Goal: Task Accomplishment & Management: Complete application form

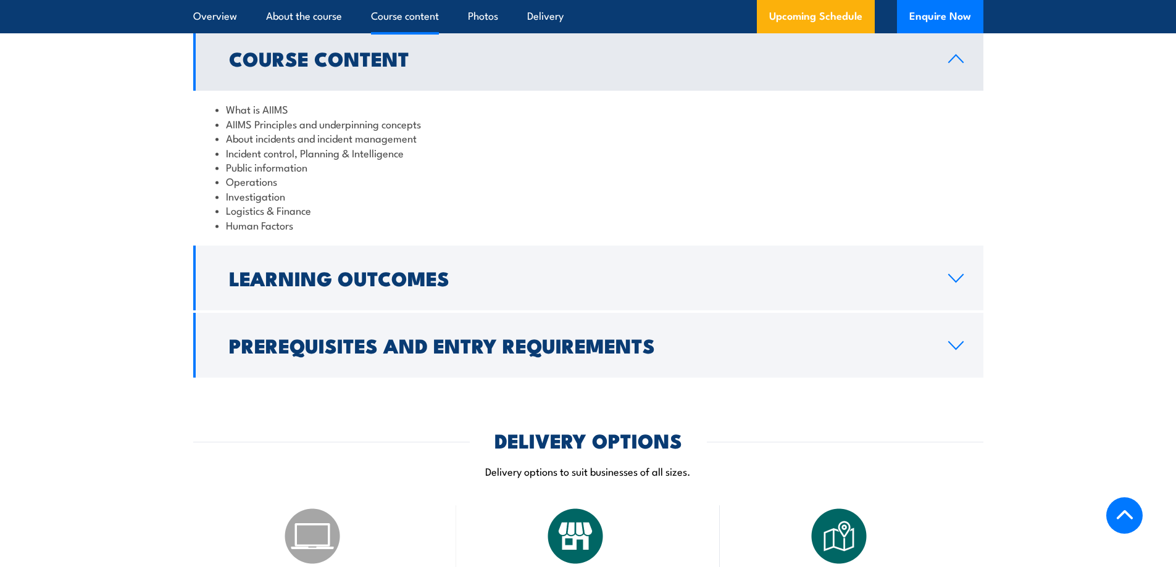
scroll to position [1173, 0]
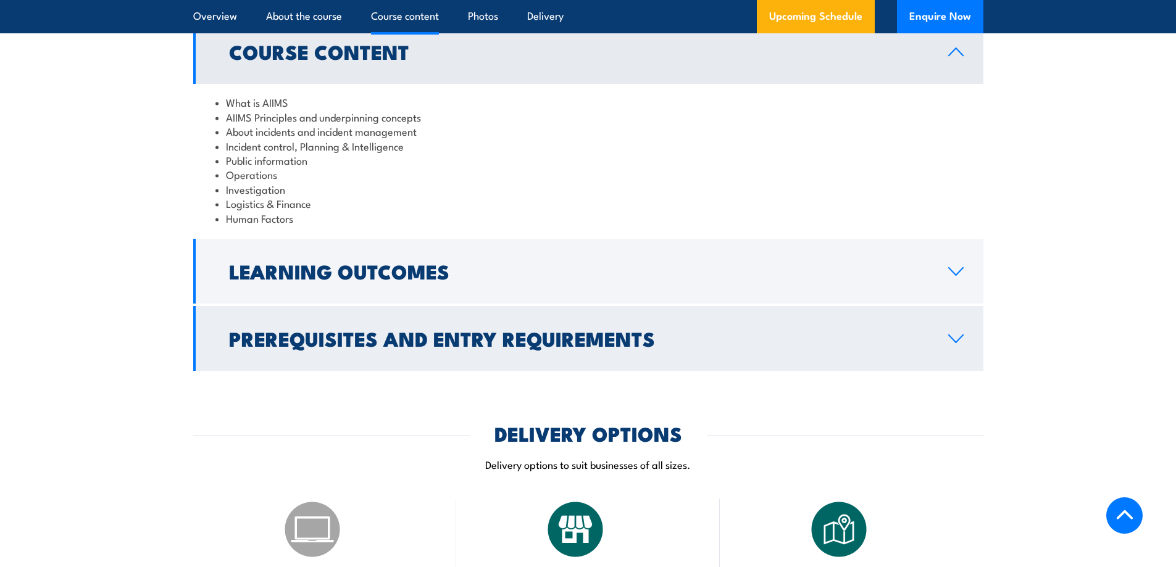
click at [955, 334] on icon at bounding box center [956, 339] width 17 height 10
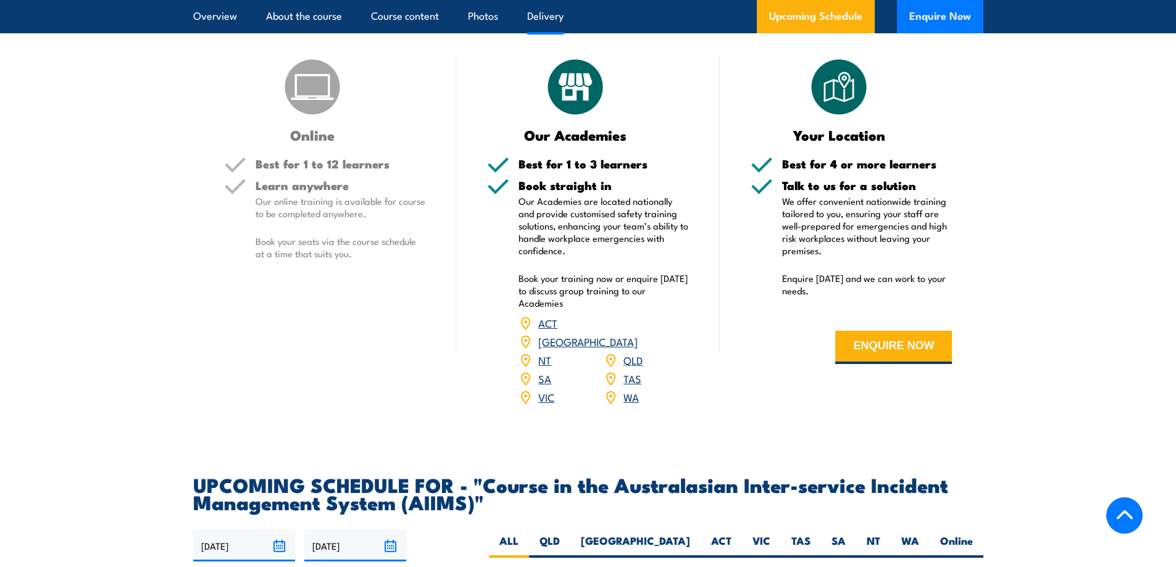
scroll to position [1785, 0]
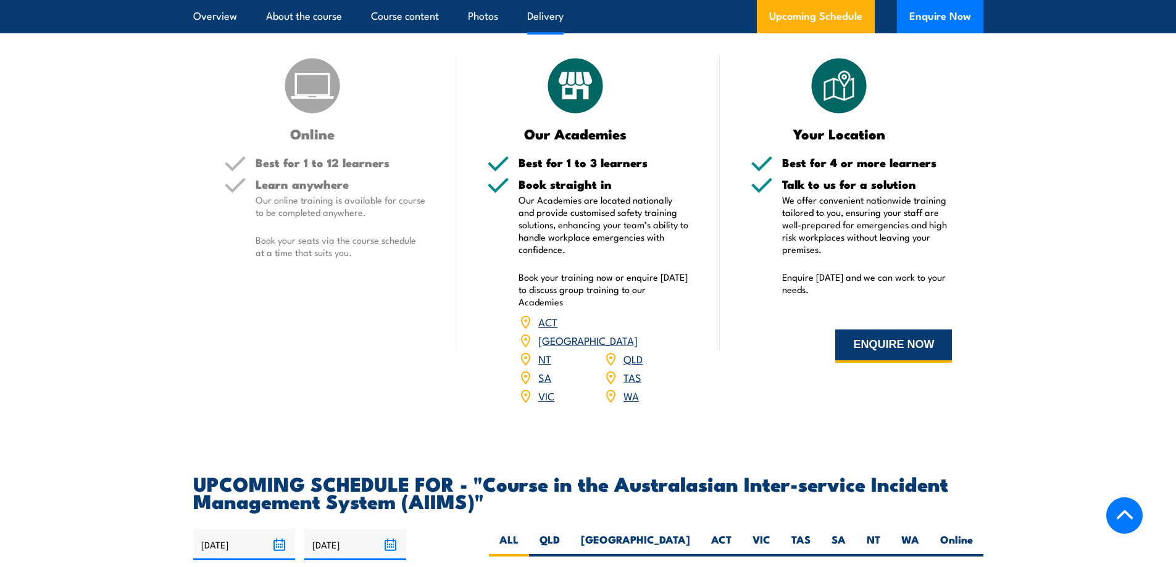
click at [905, 330] on button "ENQUIRE NOW" at bounding box center [893, 346] width 117 height 33
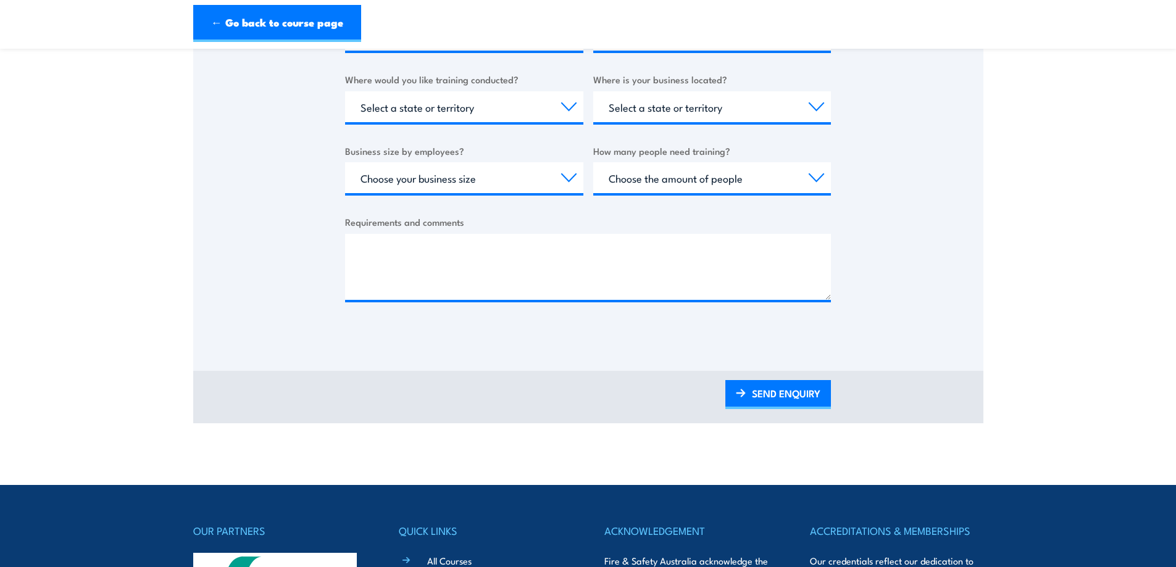
scroll to position [494, 0]
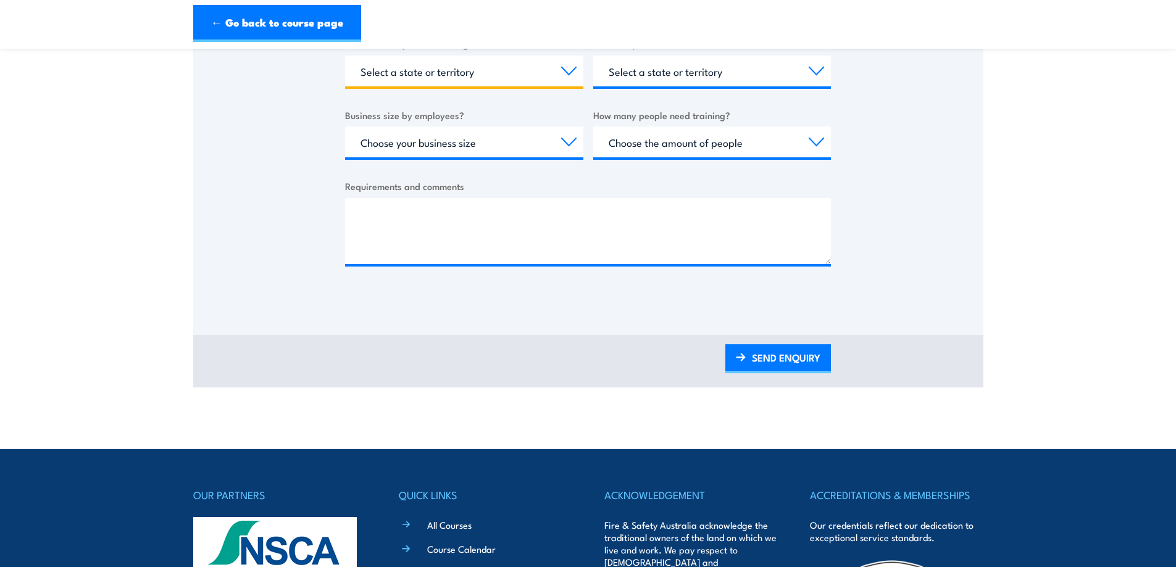
click at [523, 86] on select "Select a state or territory Nationally - multiple locations [GEOGRAPHIC_DATA] […" at bounding box center [464, 71] width 238 height 31
select select "QLD"
click at [345, 86] on select "Select a state or territory Nationally - multiple locations [GEOGRAPHIC_DATA] […" at bounding box center [464, 71] width 238 height 31
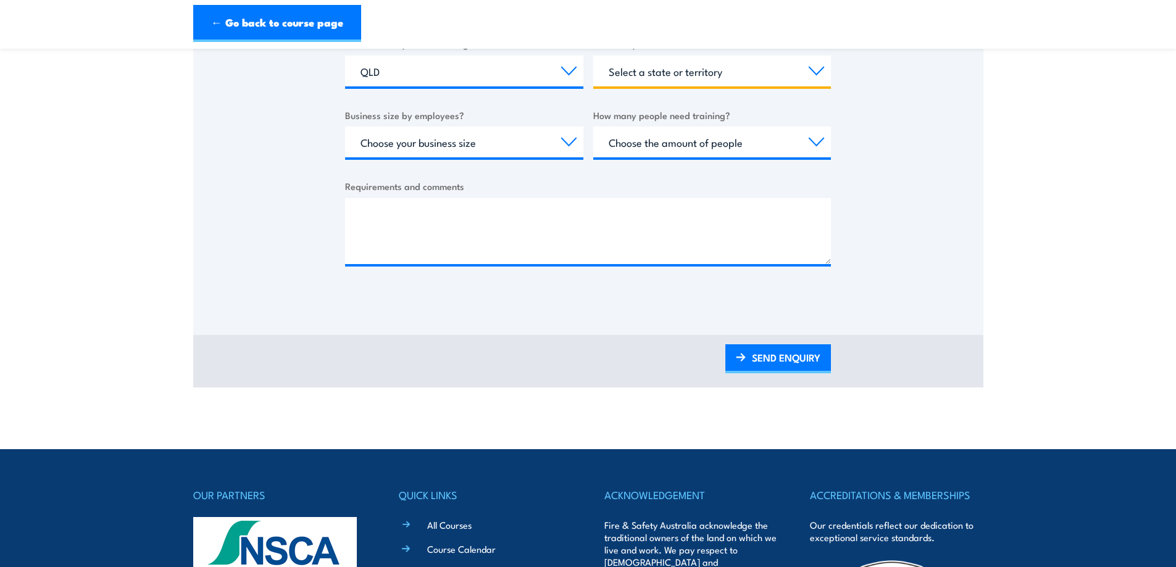
click at [593, 86] on select "Select a state or territory [GEOGRAPHIC_DATA] [GEOGRAPHIC_DATA] [GEOGRAPHIC_DAT…" at bounding box center [712, 71] width 238 height 31
select select "QLD"
click at [593, 86] on select "Select a state or territory [GEOGRAPHIC_DATA] [GEOGRAPHIC_DATA] [GEOGRAPHIC_DAT…" at bounding box center [712, 71] width 238 height 31
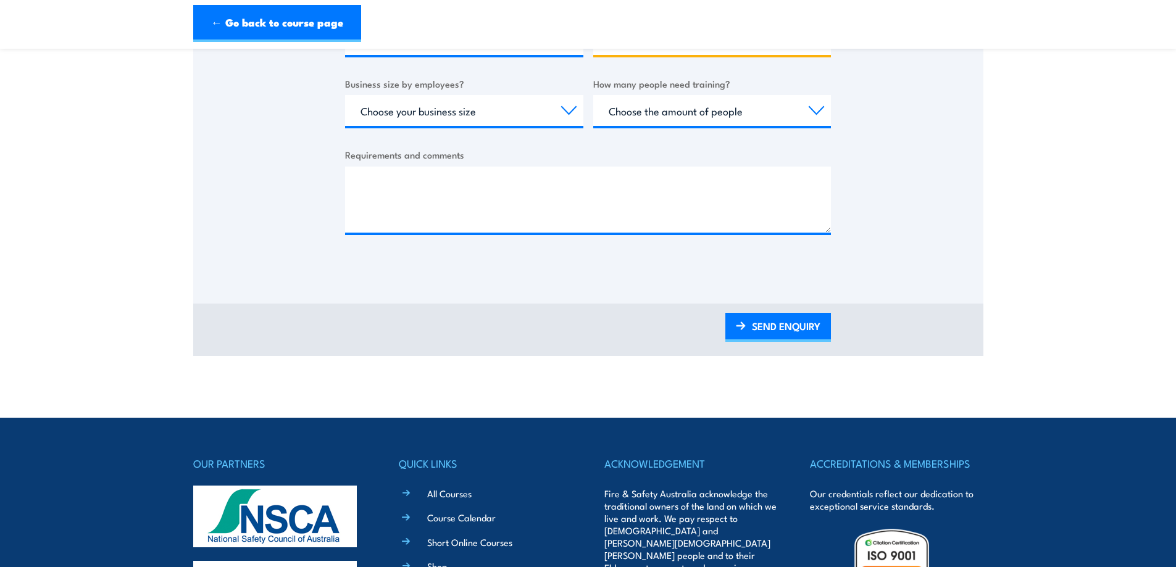
scroll to position [556, 0]
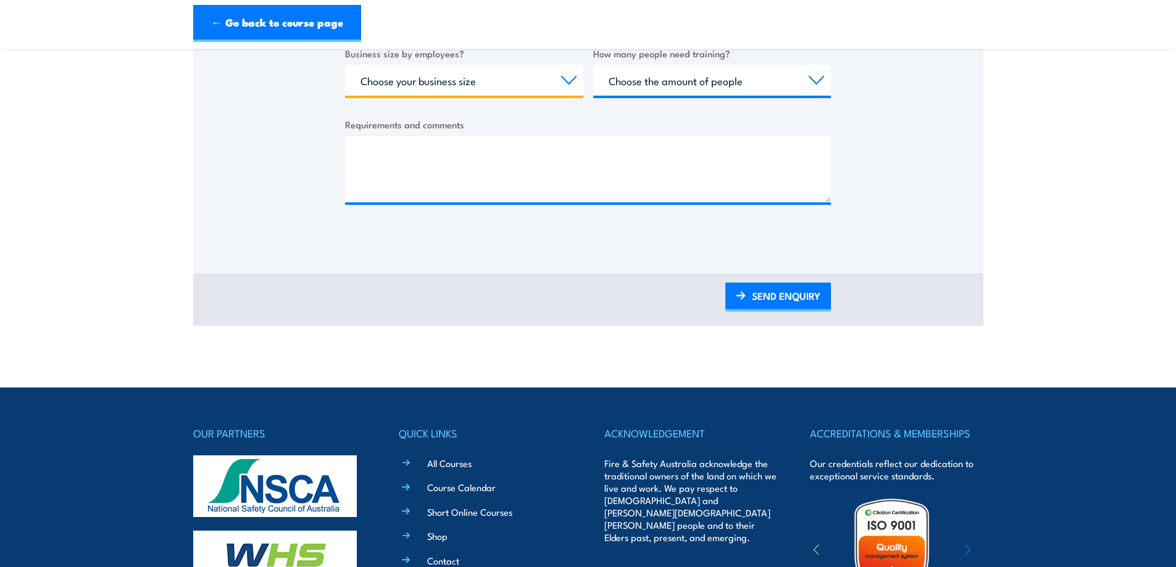
click at [502, 96] on select "Choose your business size 1 to 19 20 to 199 200+" at bounding box center [464, 80] width 238 height 31
select select "200+"
click at [345, 96] on select "Choose your business size 1 to 19 20 to 199 200+" at bounding box center [464, 80] width 238 height 31
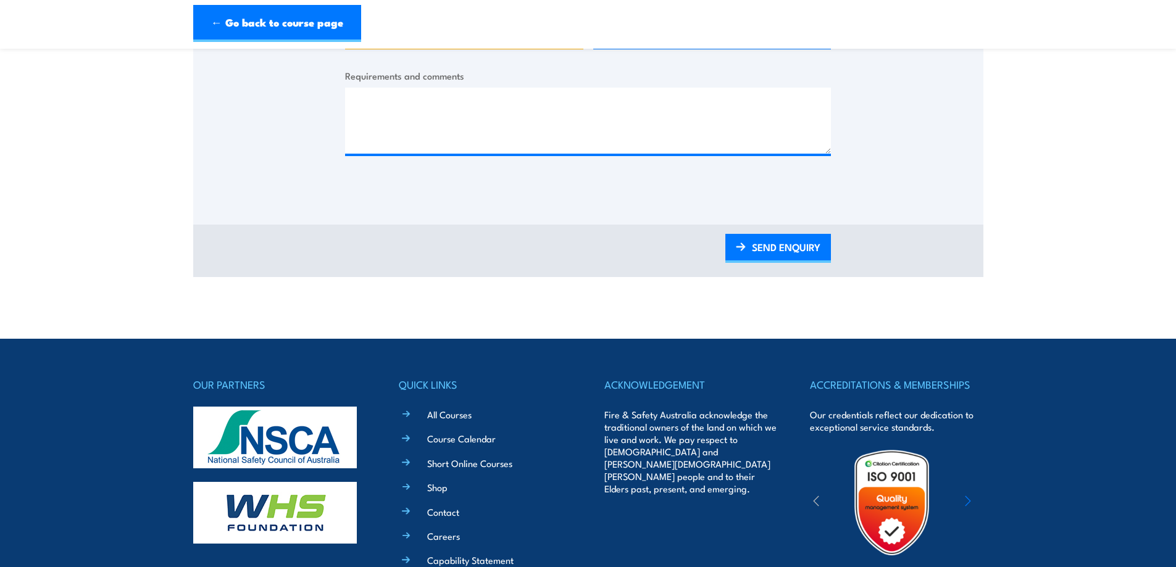
scroll to position [741, 0]
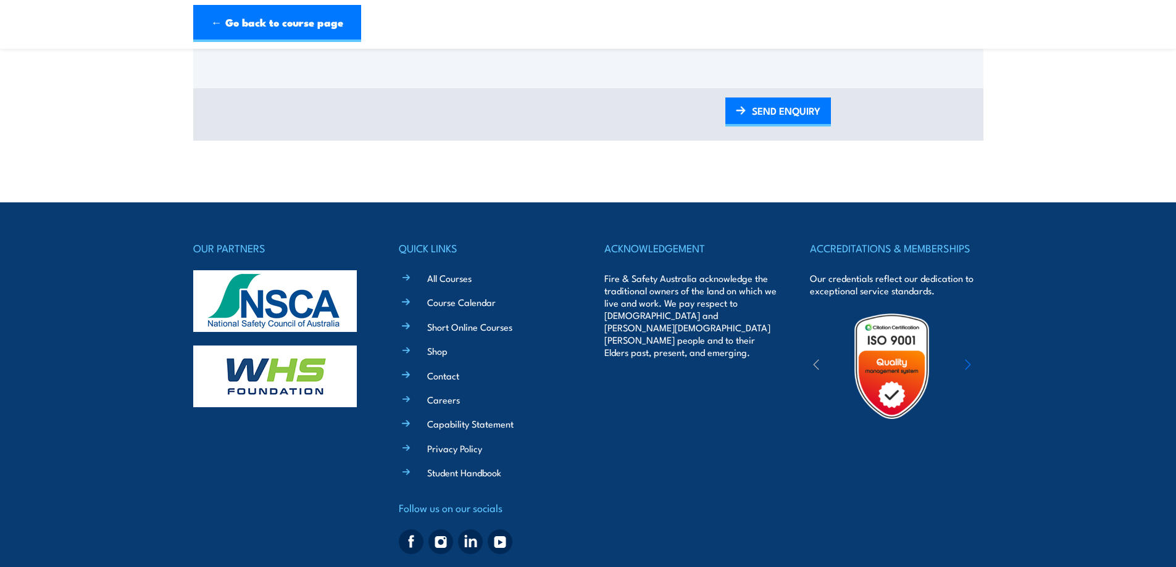
select select "5 to 19"
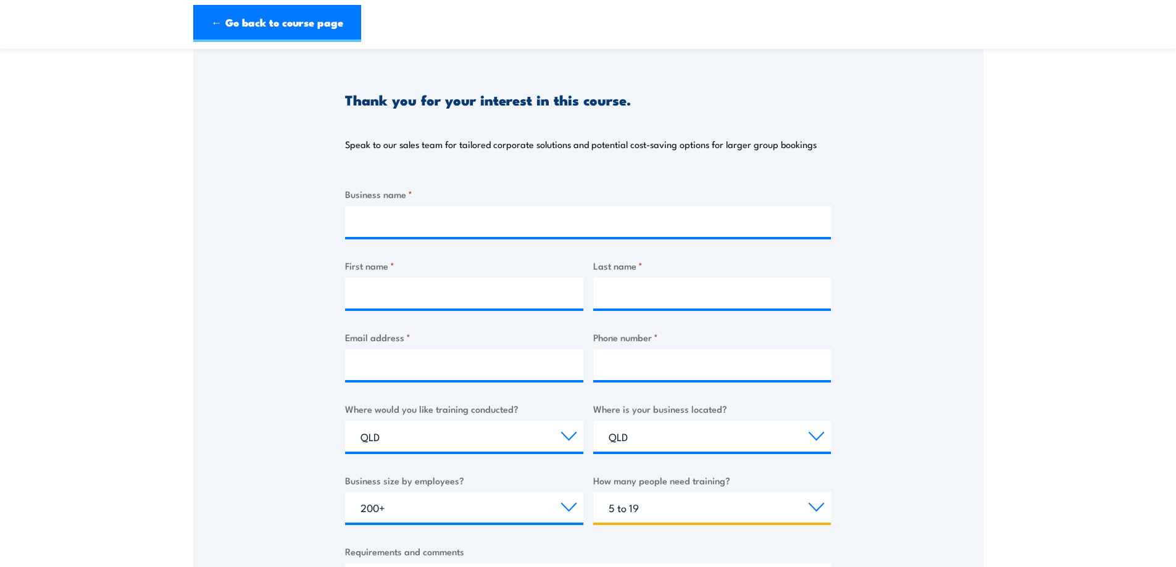
scroll to position [123, 0]
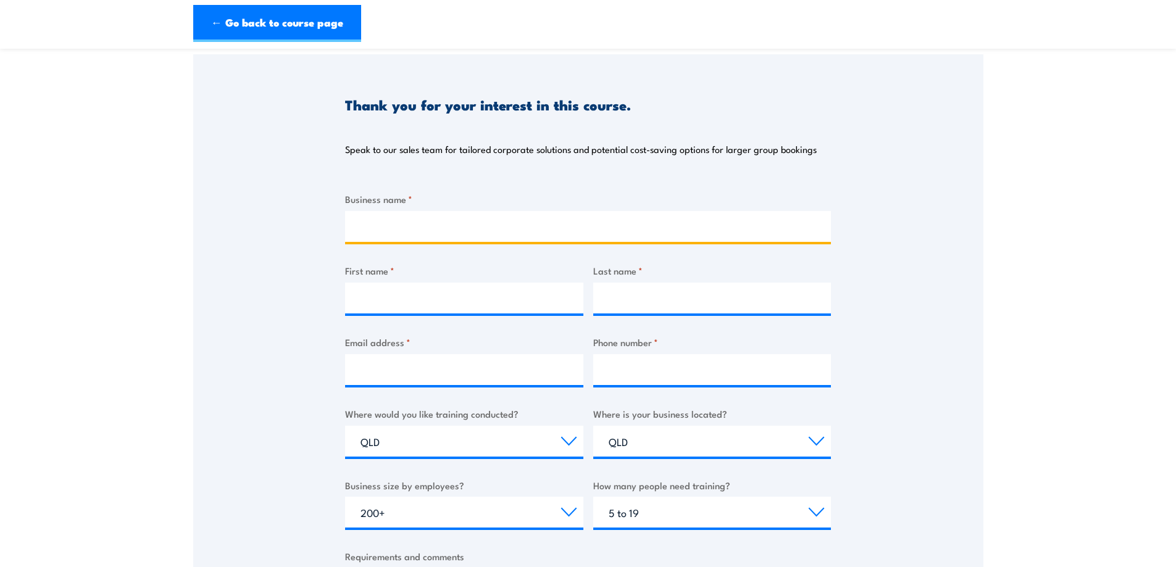
click at [432, 224] on input "Business name *" at bounding box center [588, 226] width 486 height 31
type input "[GEOGRAPHIC_DATA] and Health Service"
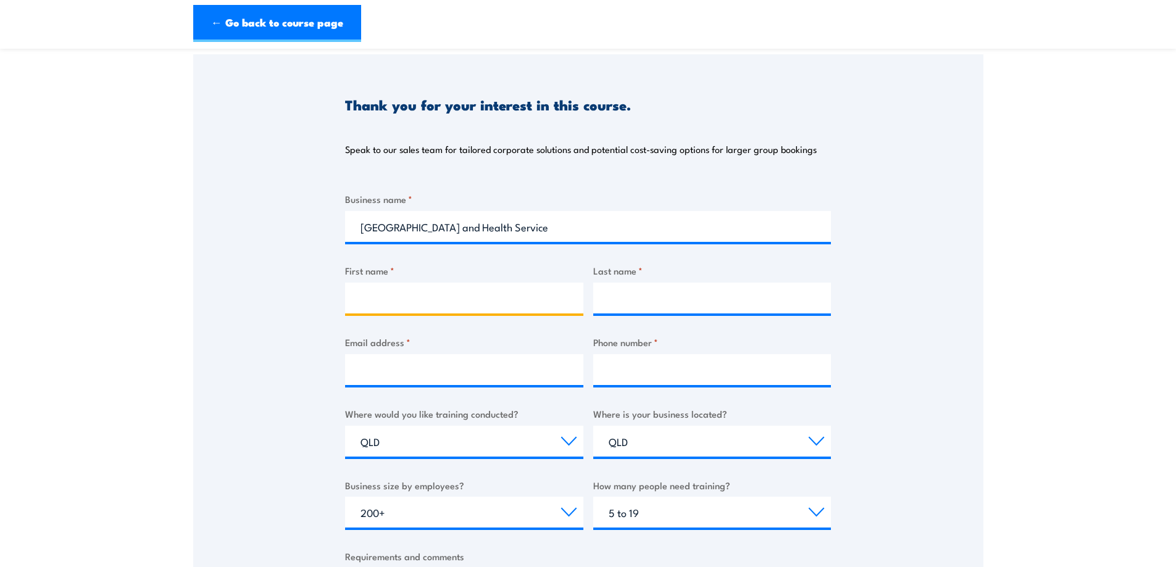
scroll to position [0, 0]
click at [389, 283] on input "First name *" at bounding box center [464, 298] width 238 height 31
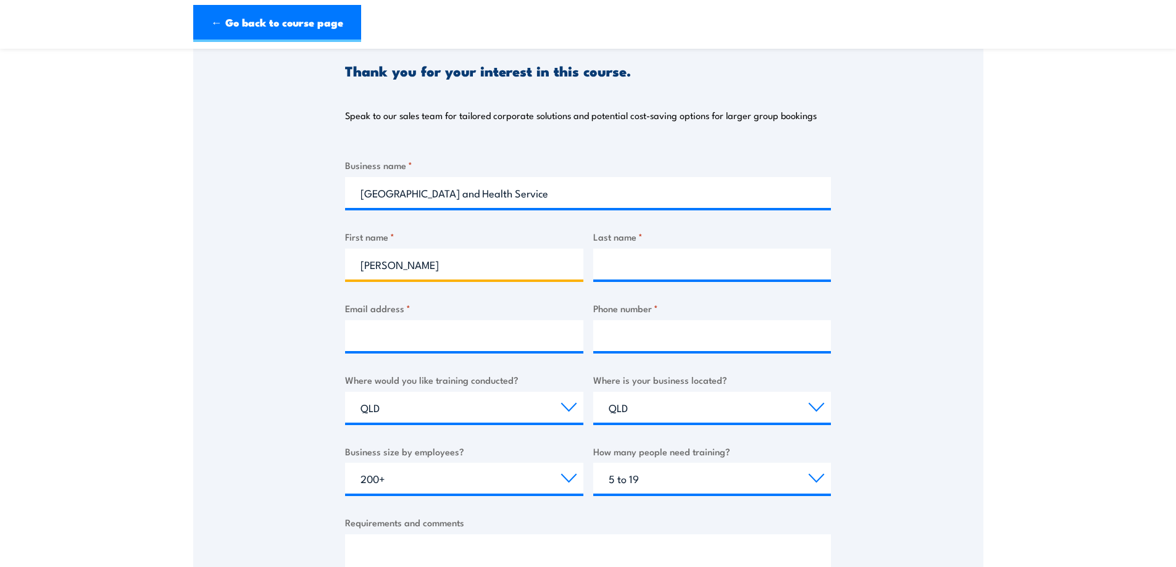
scroll to position [185, 0]
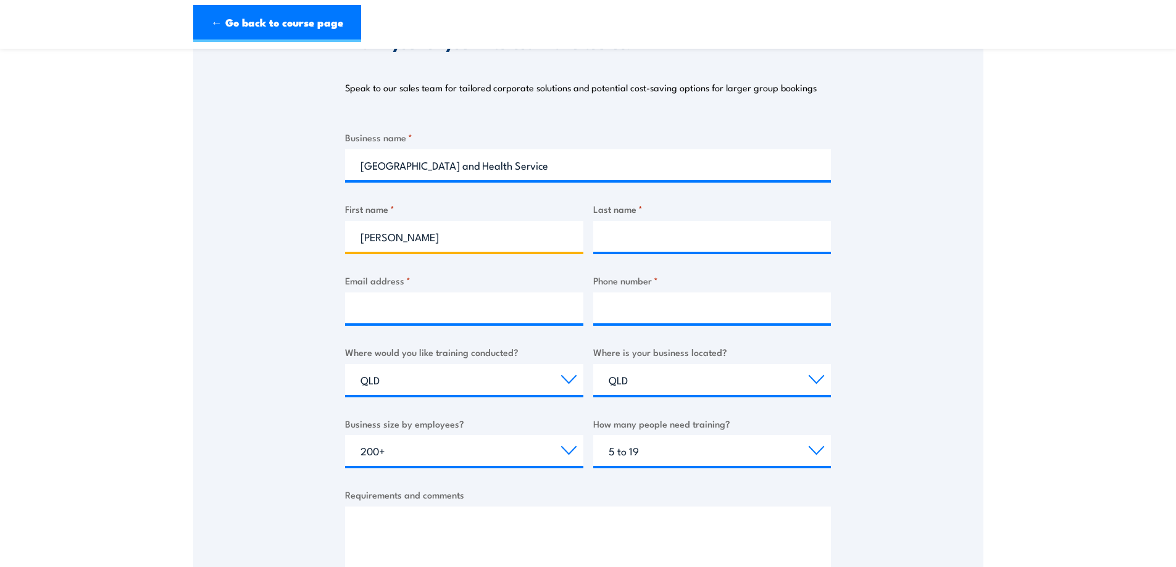
type input "[PERSON_NAME]"
click at [593, 252] on input "Last name *" at bounding box center [712, 236] width 238 height 31
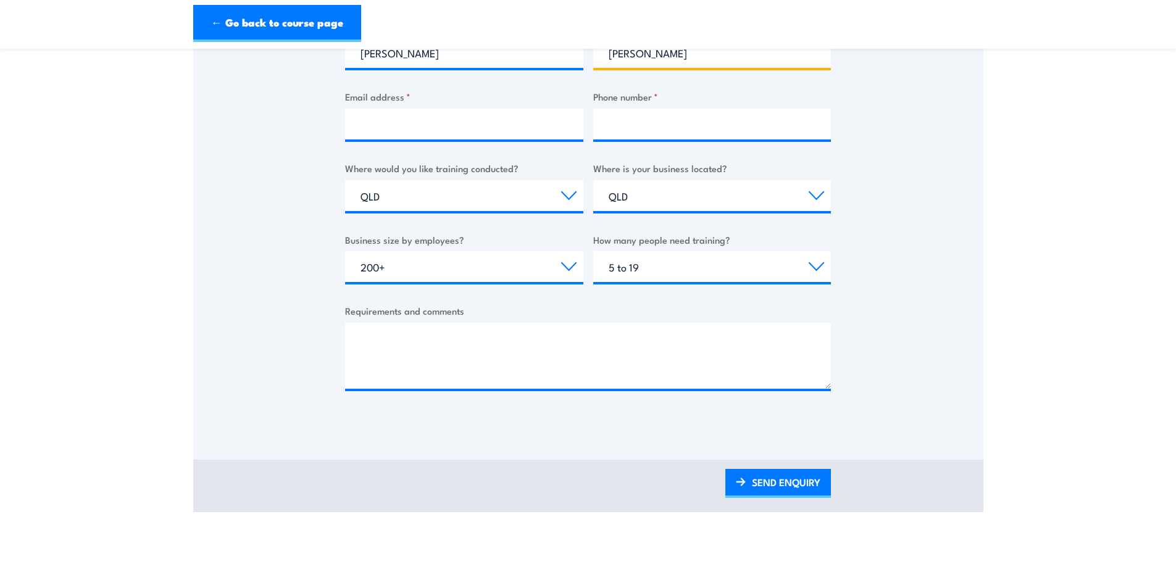
scroll to position [370, 0]
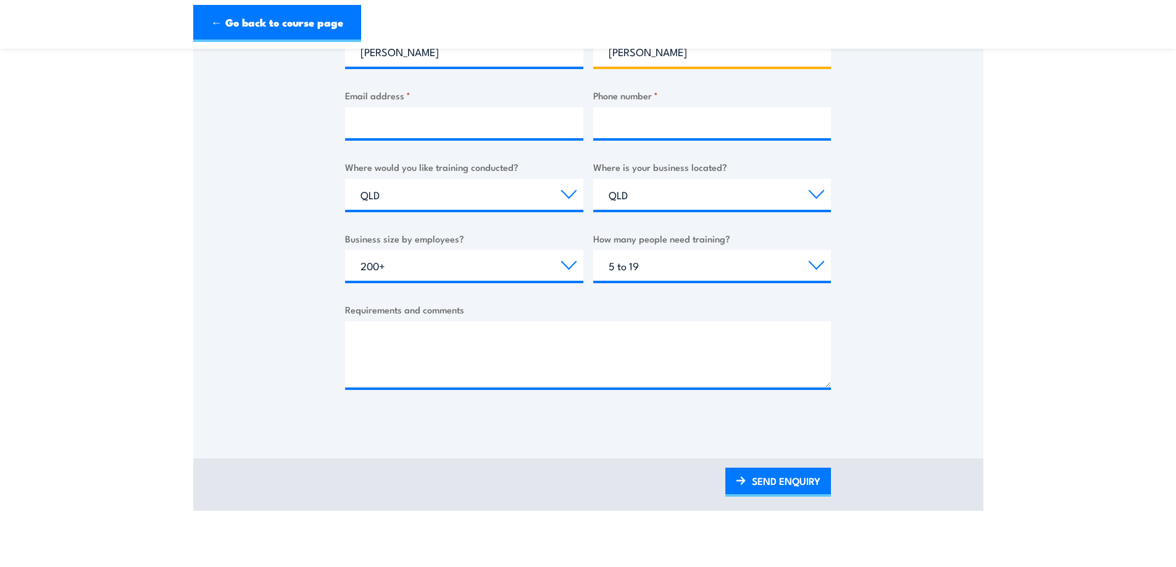
type input "[PERSON_NAME]"
click at [388, 138] on input "Email address *" at bounding box center [464, 122] width 238 height 31
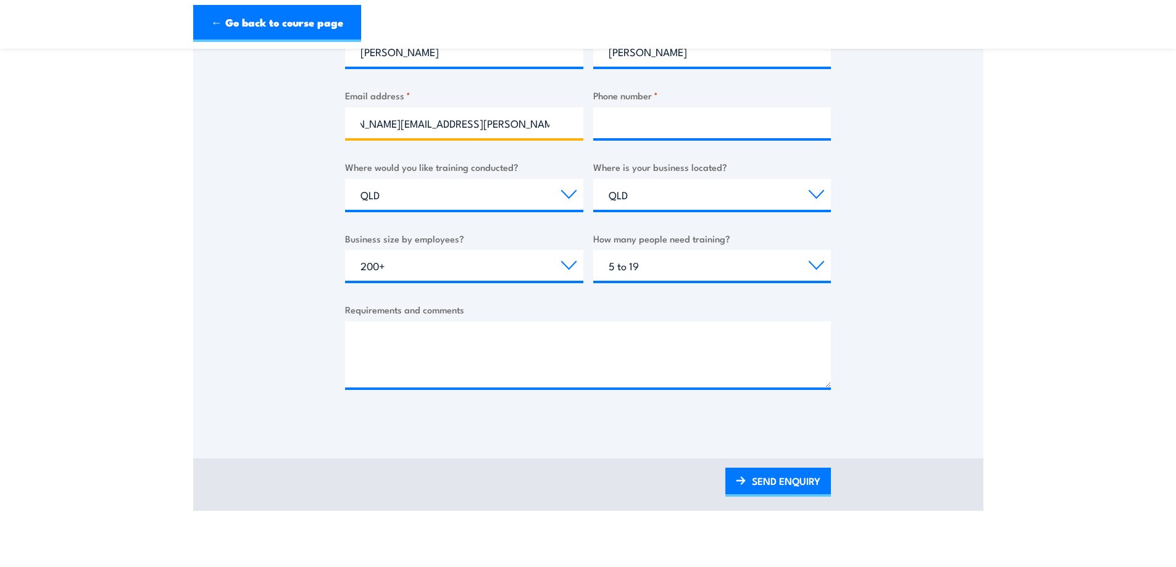
scroll to position [0, 41]
type input "[PERSON_NAME][EMAIL_ADDRESS][PERSON_NAME][DOMAIN_NAME]"
click at [593, 138] on input "Phone number *" at bounding box center [712, 122] width 238 height 31
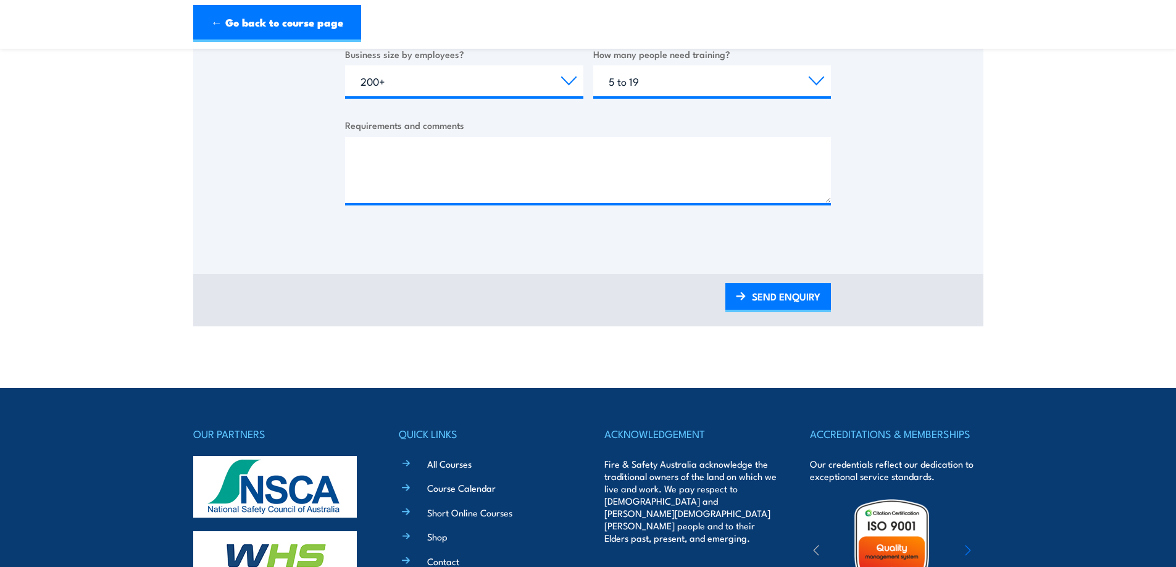
scroll to position [556, 0]
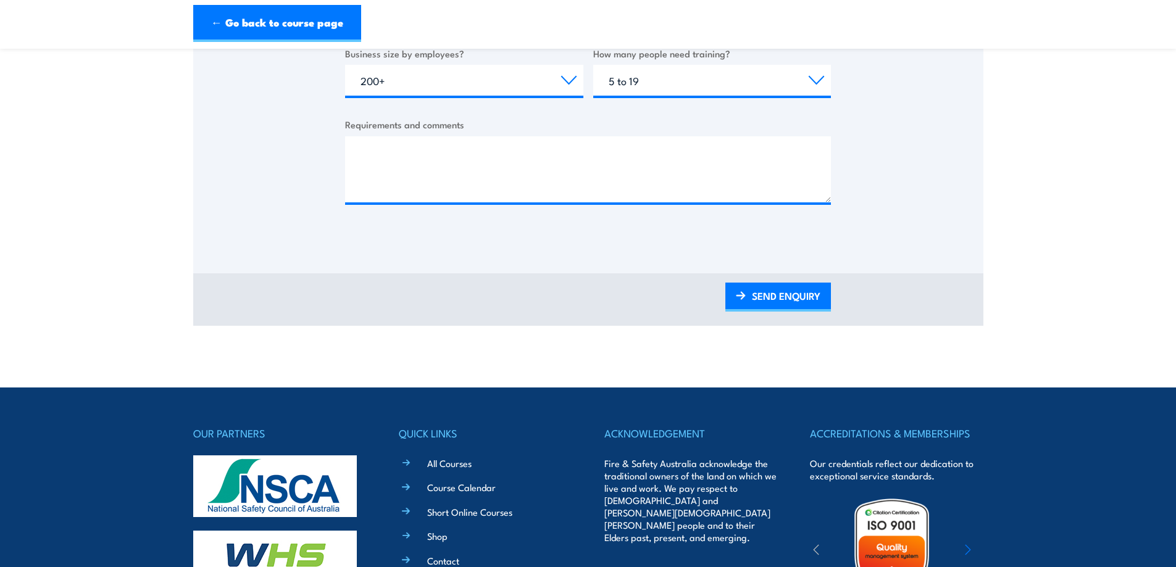
type input "07 46528083"
click at [517, 25] on select "Select a state or territory Nationally - multiple locations [GEOGRAPHIC_DATA] […" at bounding box center [464, 9] width 238 height 31
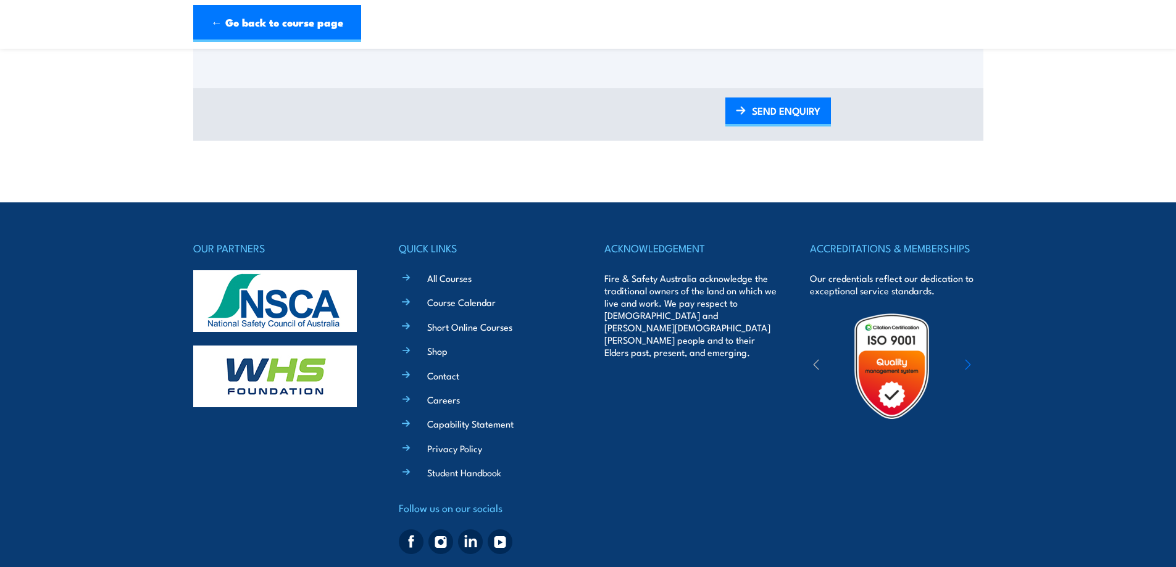
scroll to position [803, 0]
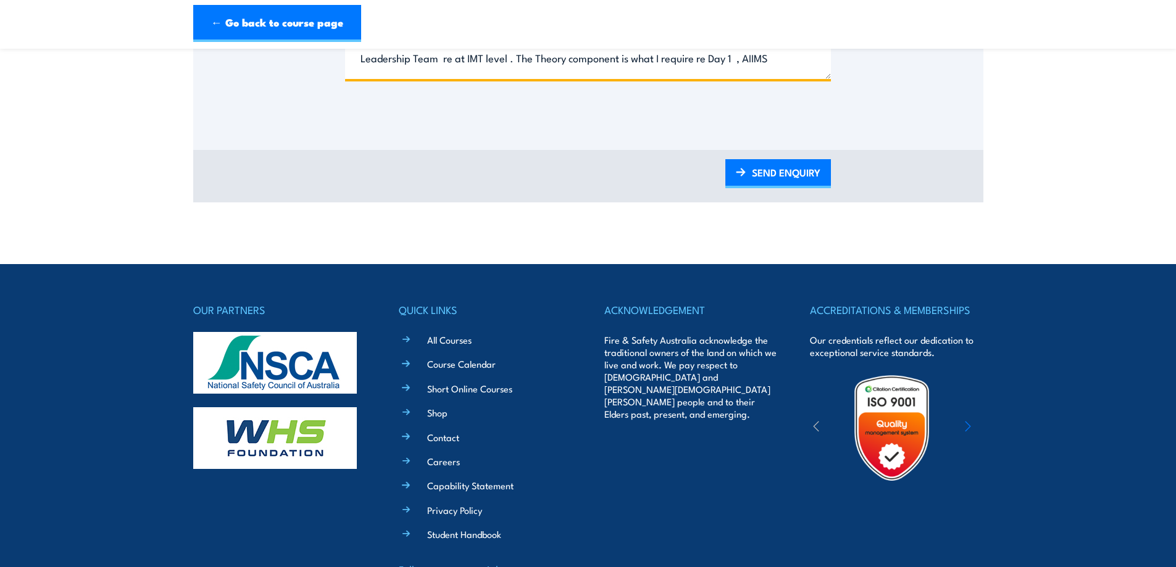
scroll to position [62, 0]
click at [624, 79] on textarea "Hi I am the Director Disaster Management for [GEOGRAPHIC_DATA] and Health Servi…" at bounding box center [588, 46] width 486 height 66
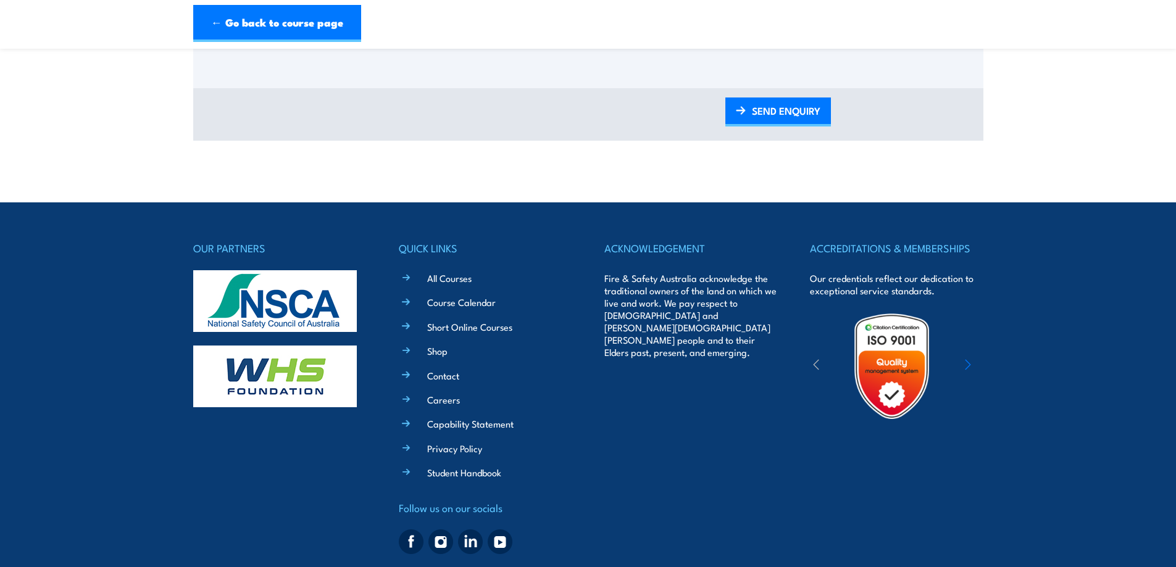
scroll to position [212, 0]
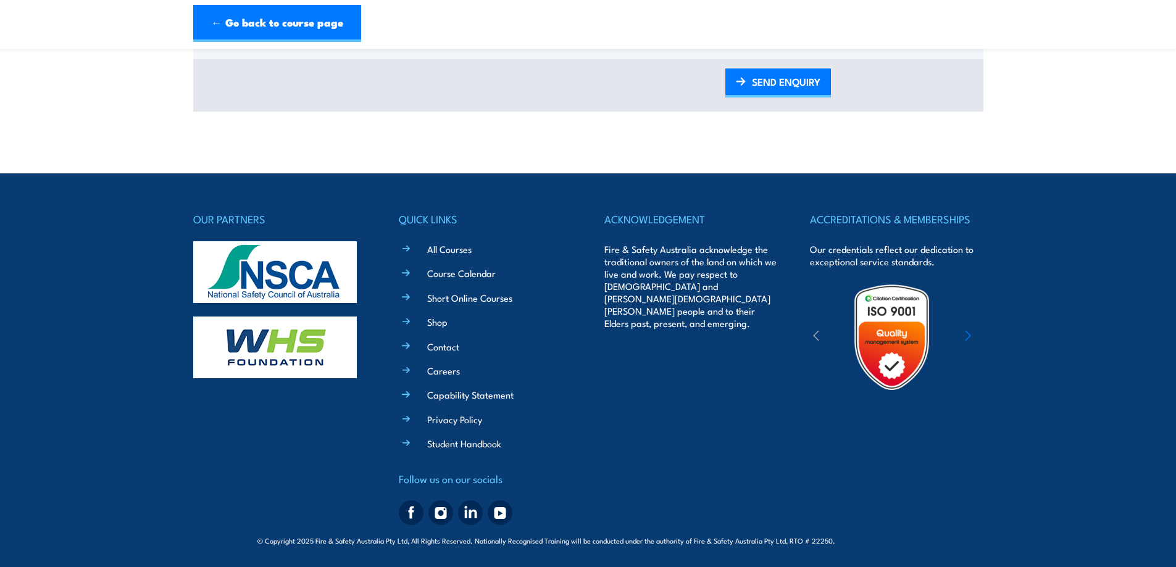
scroll to position [988, 0]
type textarea "Hi I am the Director Disaster Management for [GEOGRAPHIC_DATA] and Health Servi…"
click at [790, 98] on link "SEND ENQUIRY" at bounding box center [779, 83] width 106 height 29
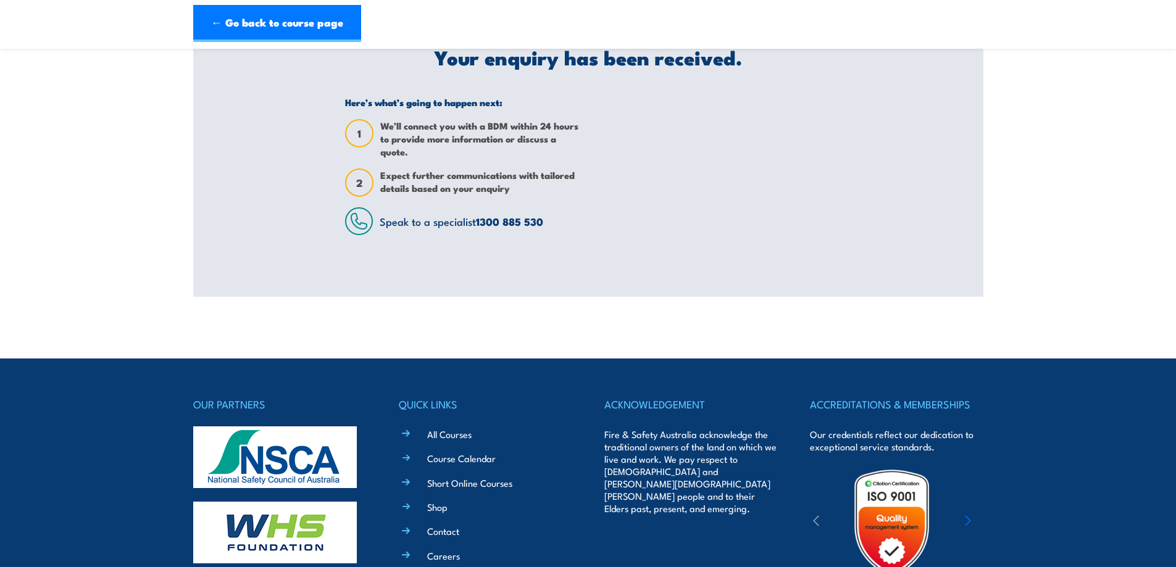
scroll to position [0, 0]
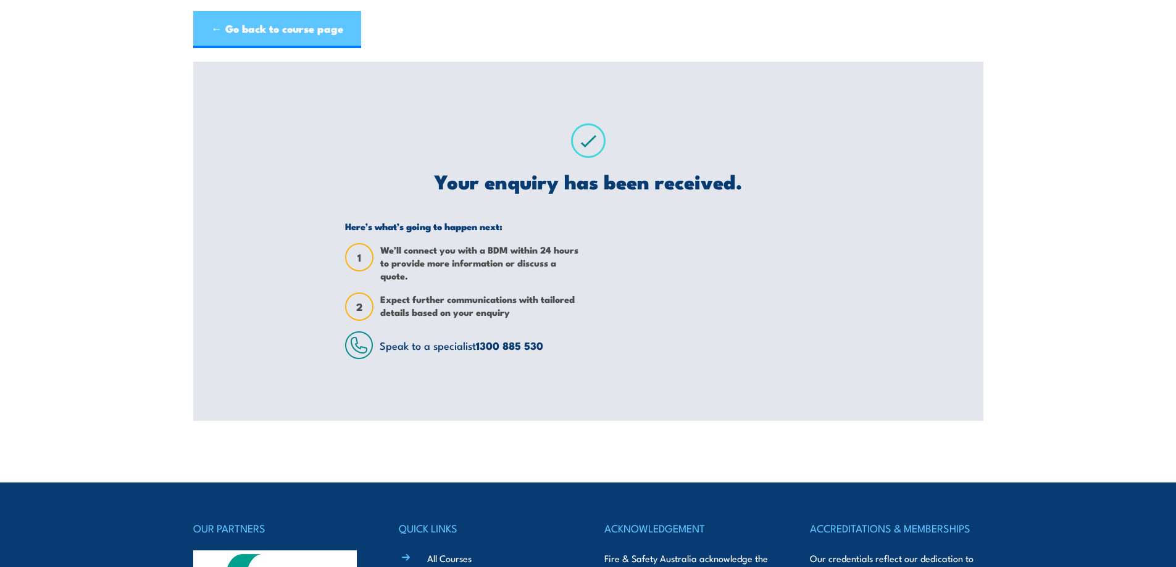
click at [281, 31] on link "← Go back to course page" at bounding box center [277, 29] width 168 height 37
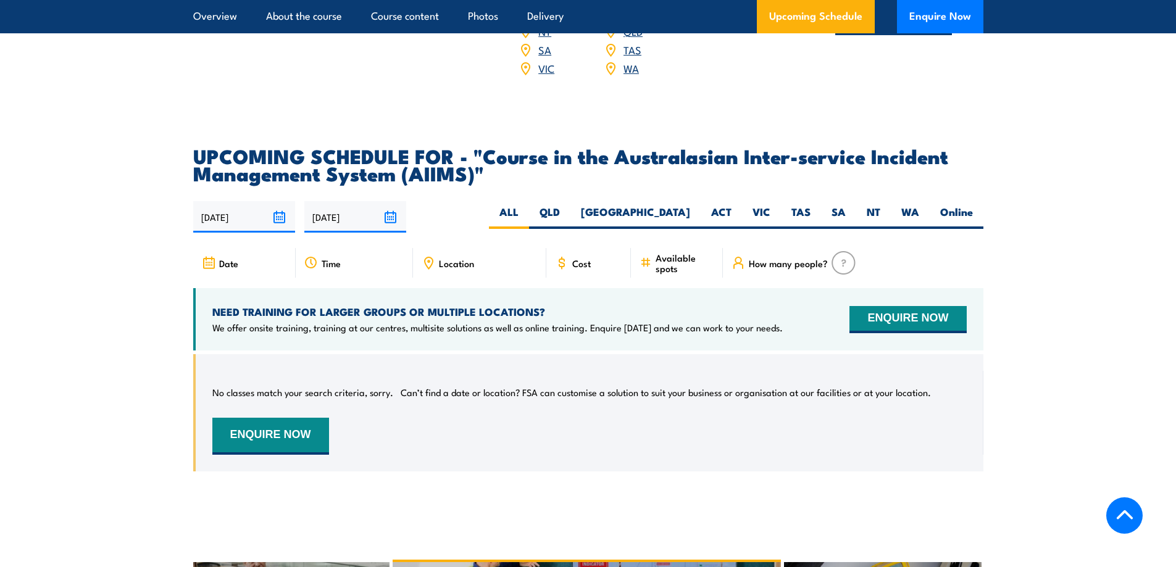
scroll to position [1915, 0]
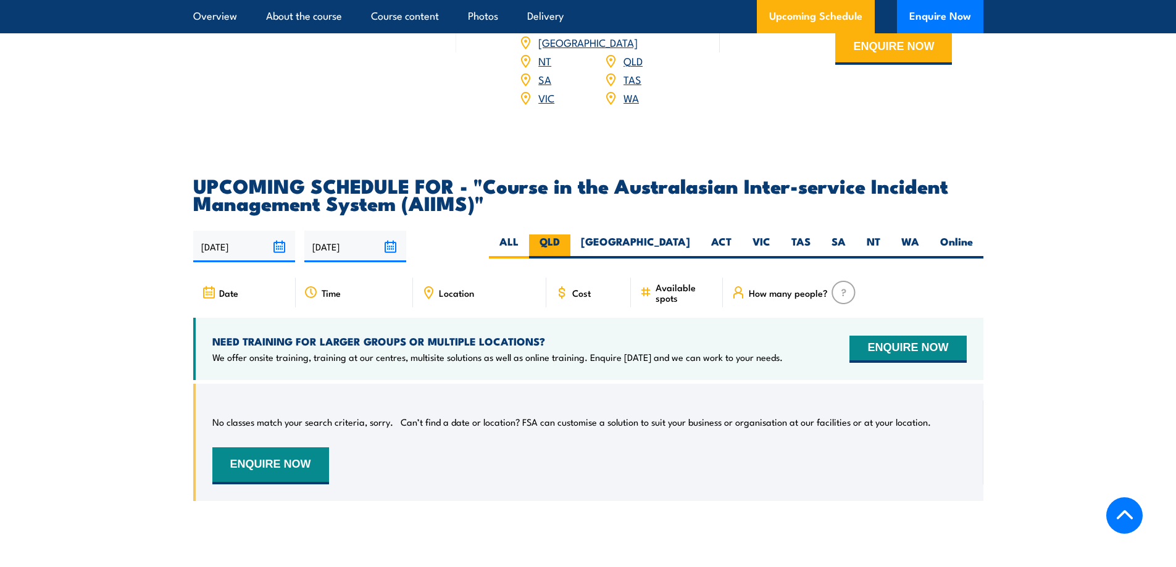
click at [571, 235] on label "QLD" at bounding box center [549, 247] width 41 height 24
click at [568, 235] on input "QLD" at bounding box center [564, 239] width 8 height 8
radio input "true"
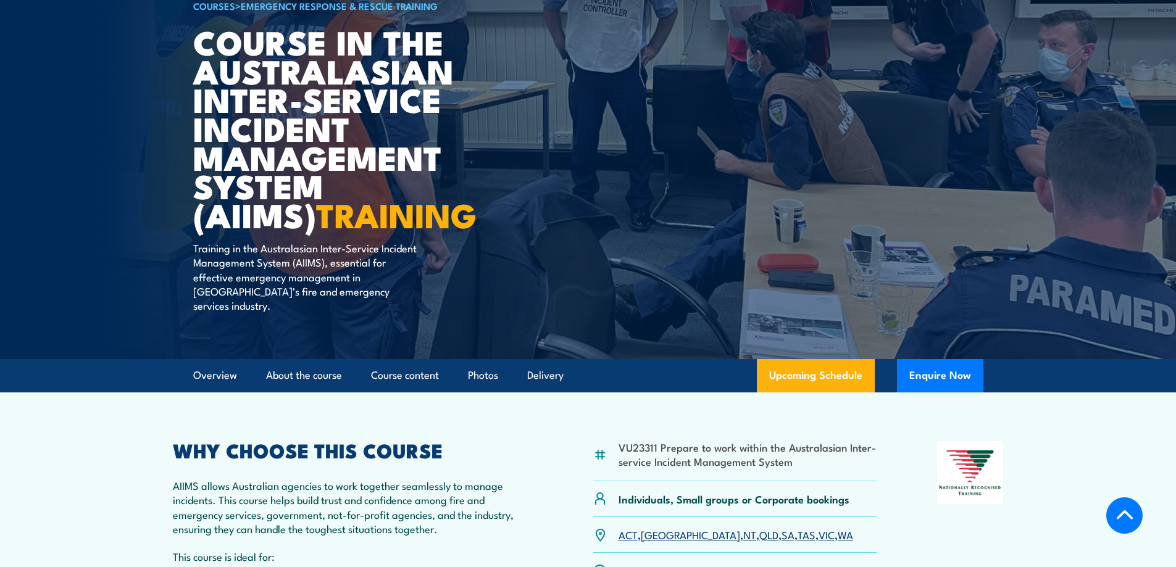
scroll to position [309, 0]
